Goal: Task Accomplishment & Management: Use online tool/utility

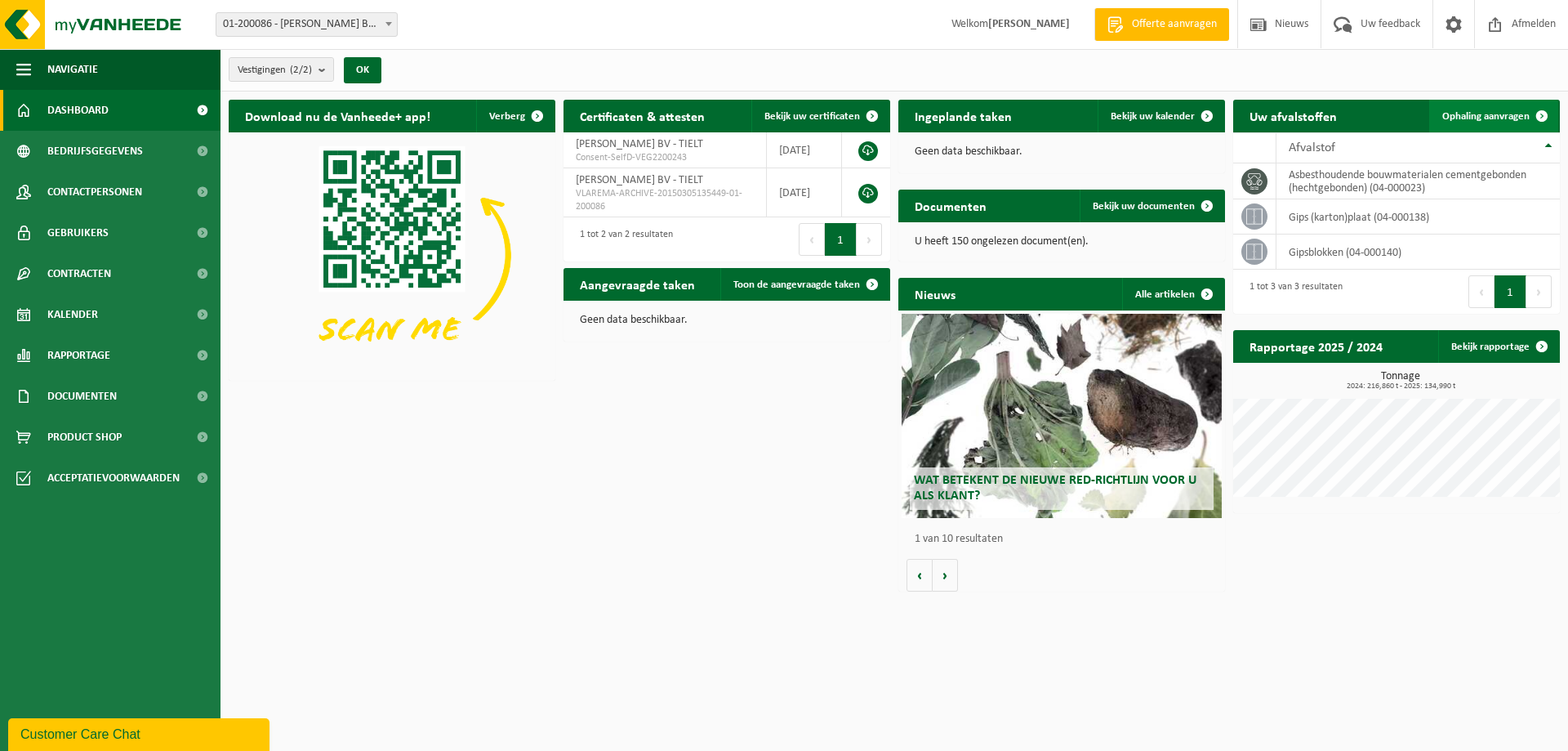
click at [1490, 111] on span "Ophaling aanvragen" at bounding box center [1486, 115] width 87 height 10
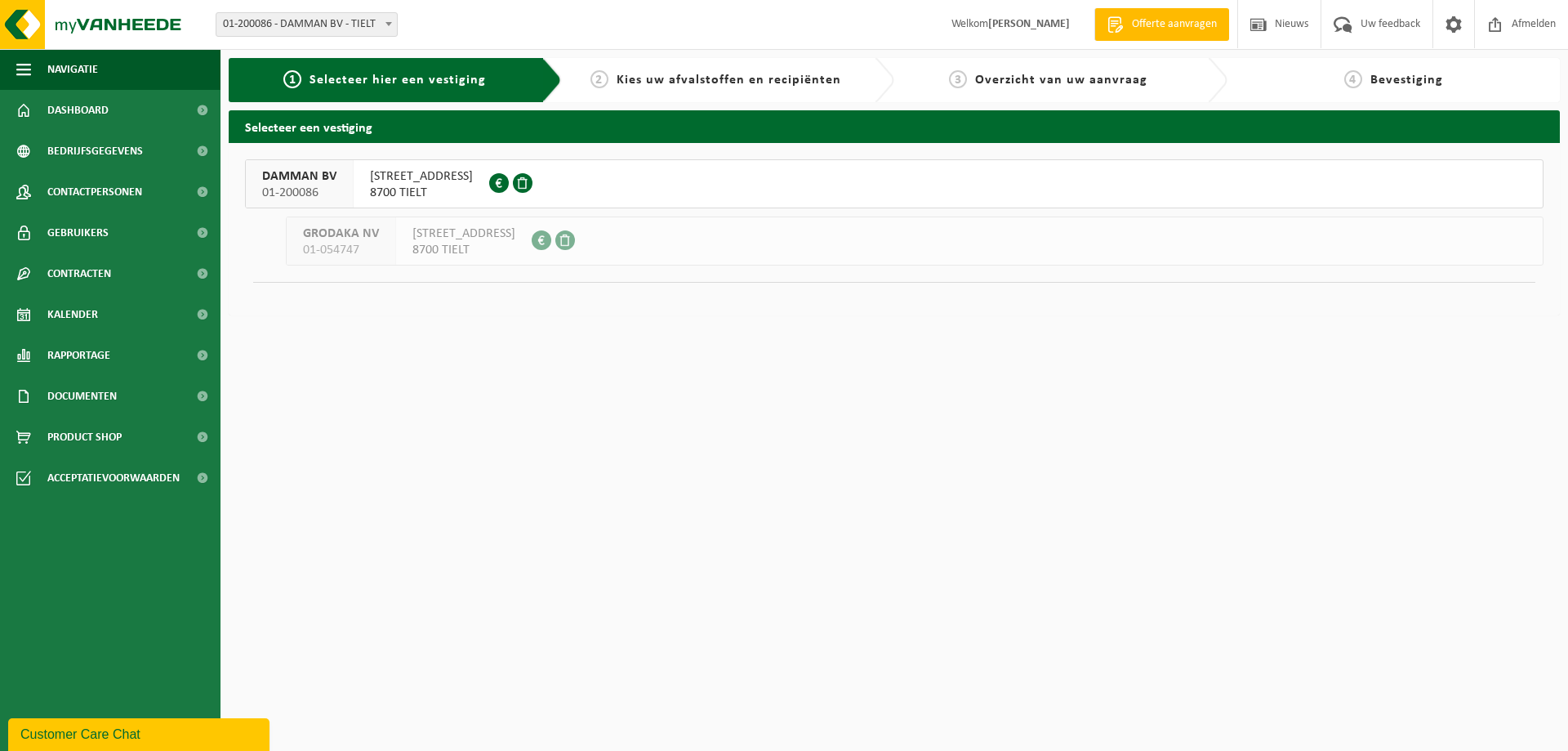
click at [374, 180] on span "ZEGERSTRAAT 6" at bounding box center [421, 176] width 103 height 16
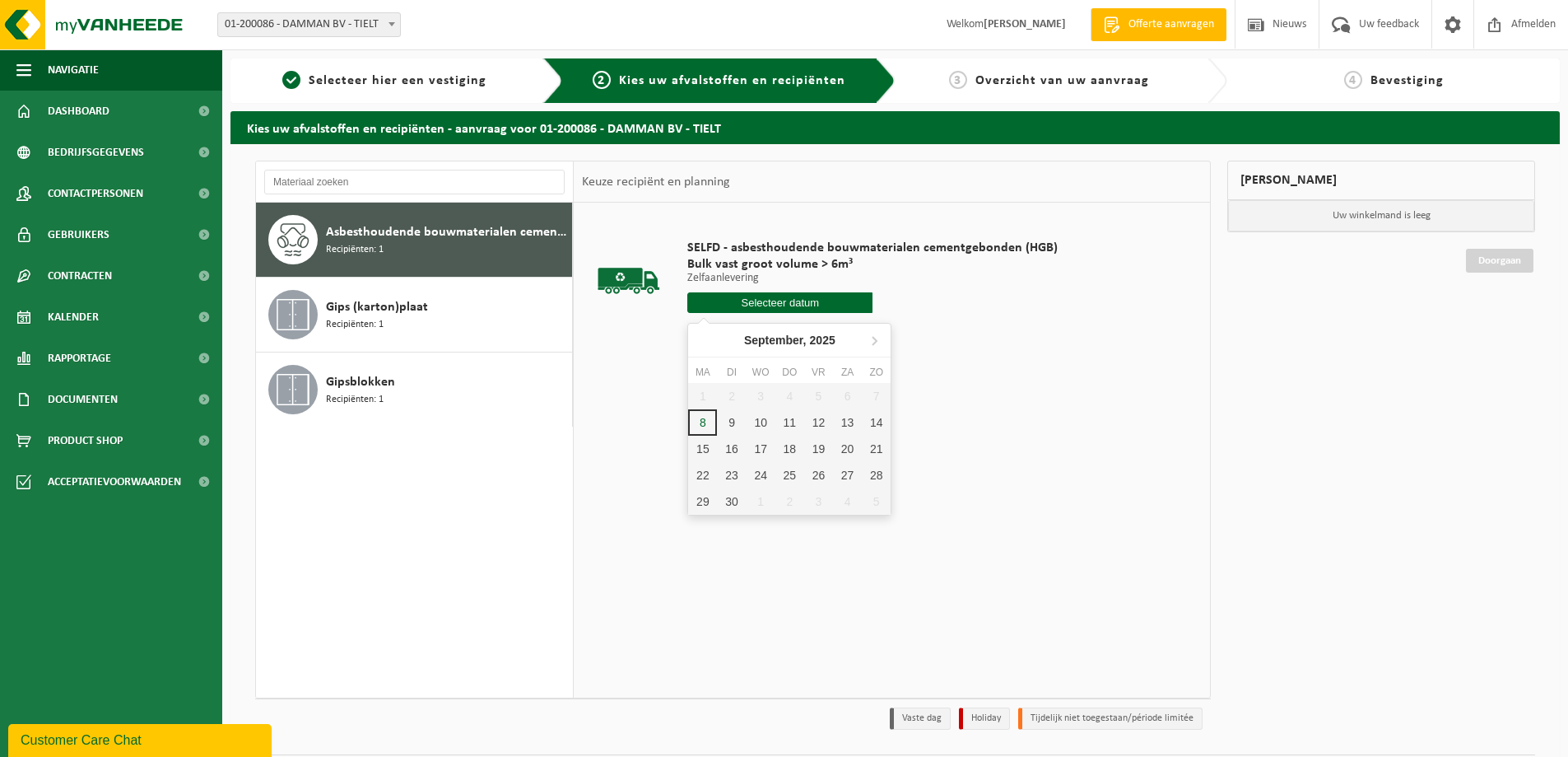
click at [804, 307] on input "text" at bounding box center [780, 303] width 185 height 21
click at [732, 419] on div "9" at bounding box center [731, 422] width 29 height 27
type input "Van 2025-09-09"
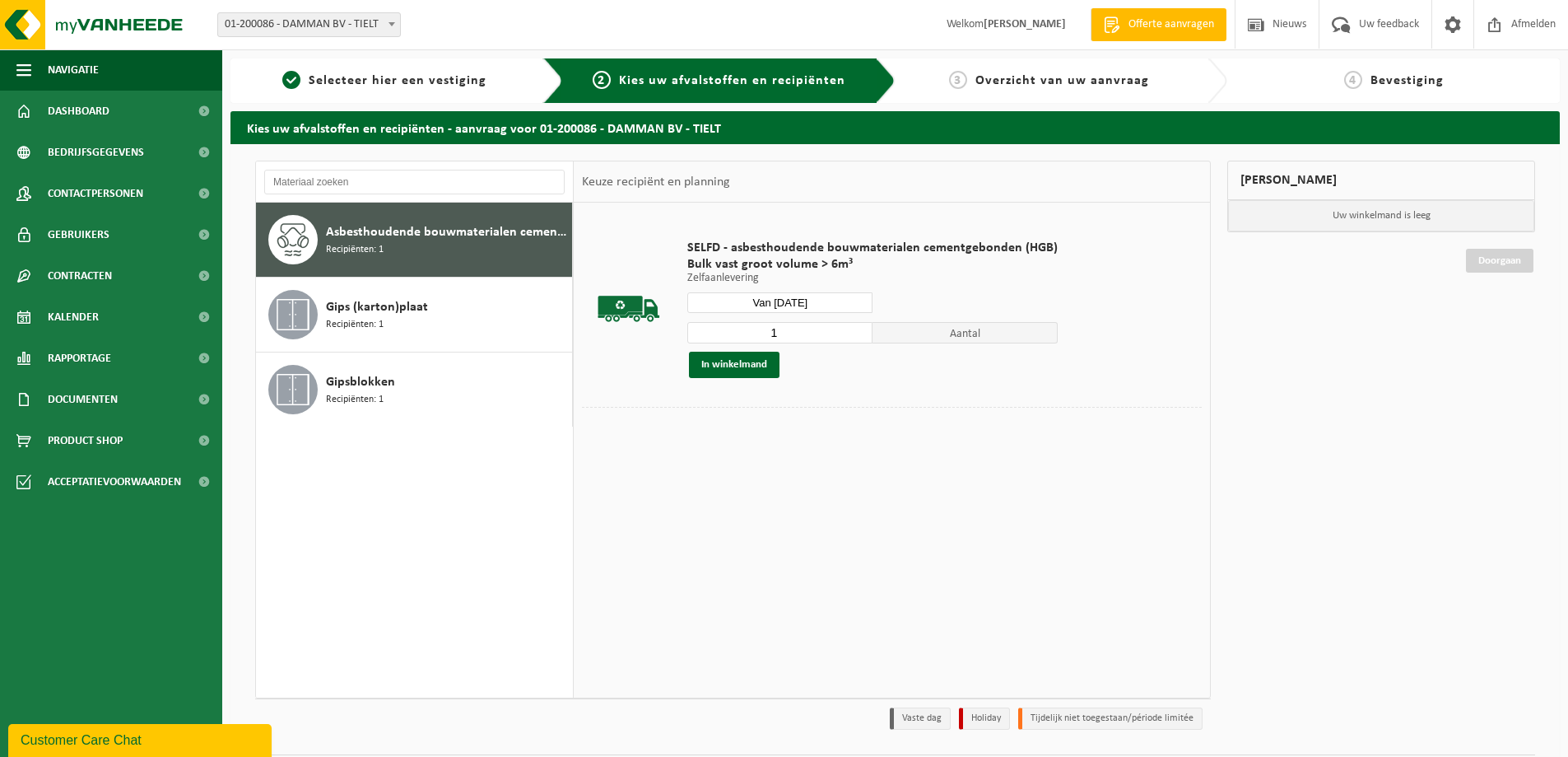
click at [782, 336] on input "1" at bounding box center [780, 333] width 185 height 21
type input "2"
click at [855, 330] on input "2" at bounding box center [780, 333] width 185 height 21
click at [728, 358] on button "In winkelmand" at bounding box center [734, 365] width 91 height 27
